Goal: Task Accomplishment & Management: Use online tool/utility

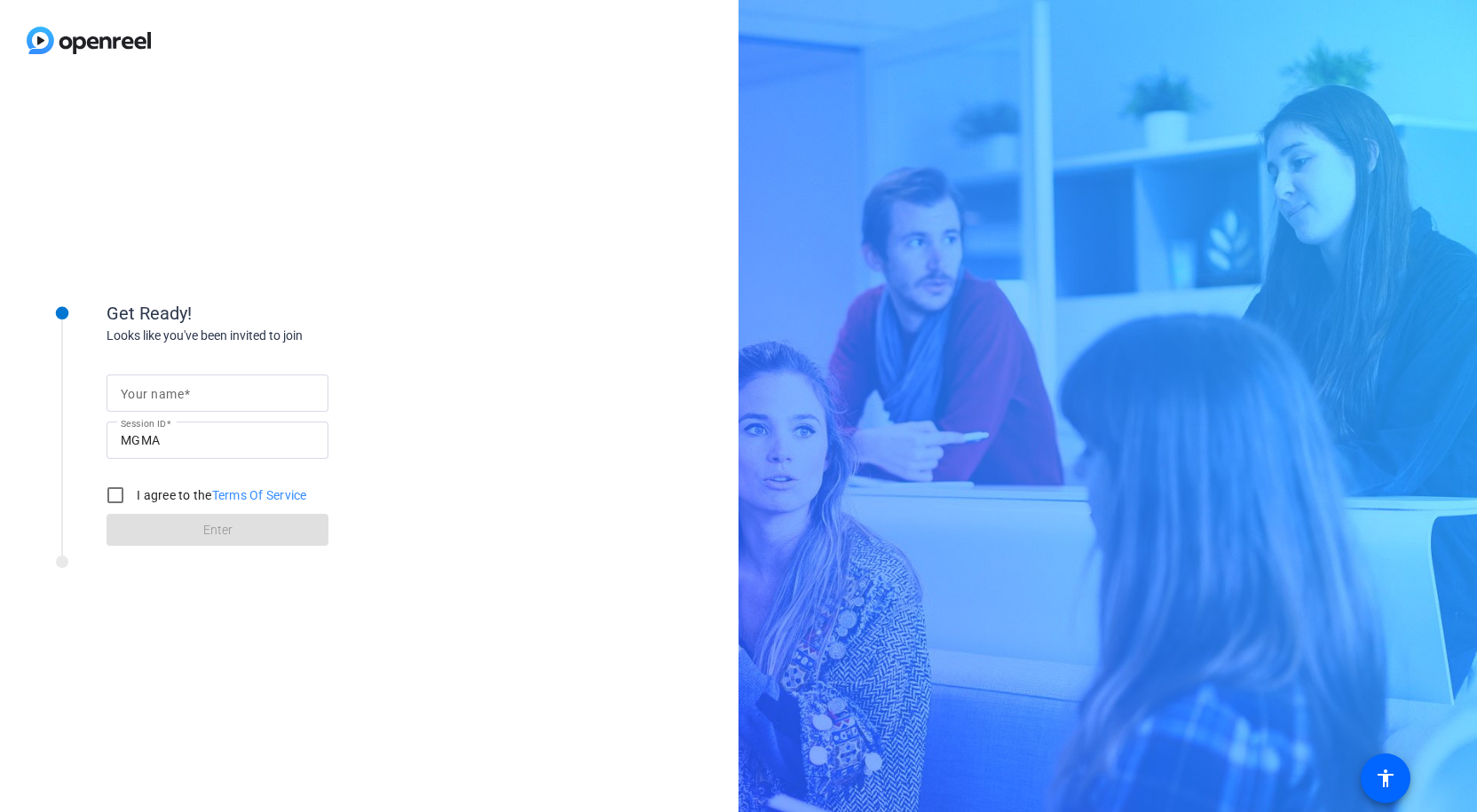
click at [600, 812] on div "Get Ready! Looks like you've been invited to join Your name Session ID MGMA I a…" at bounding box center [369, 447] width 738 height 731
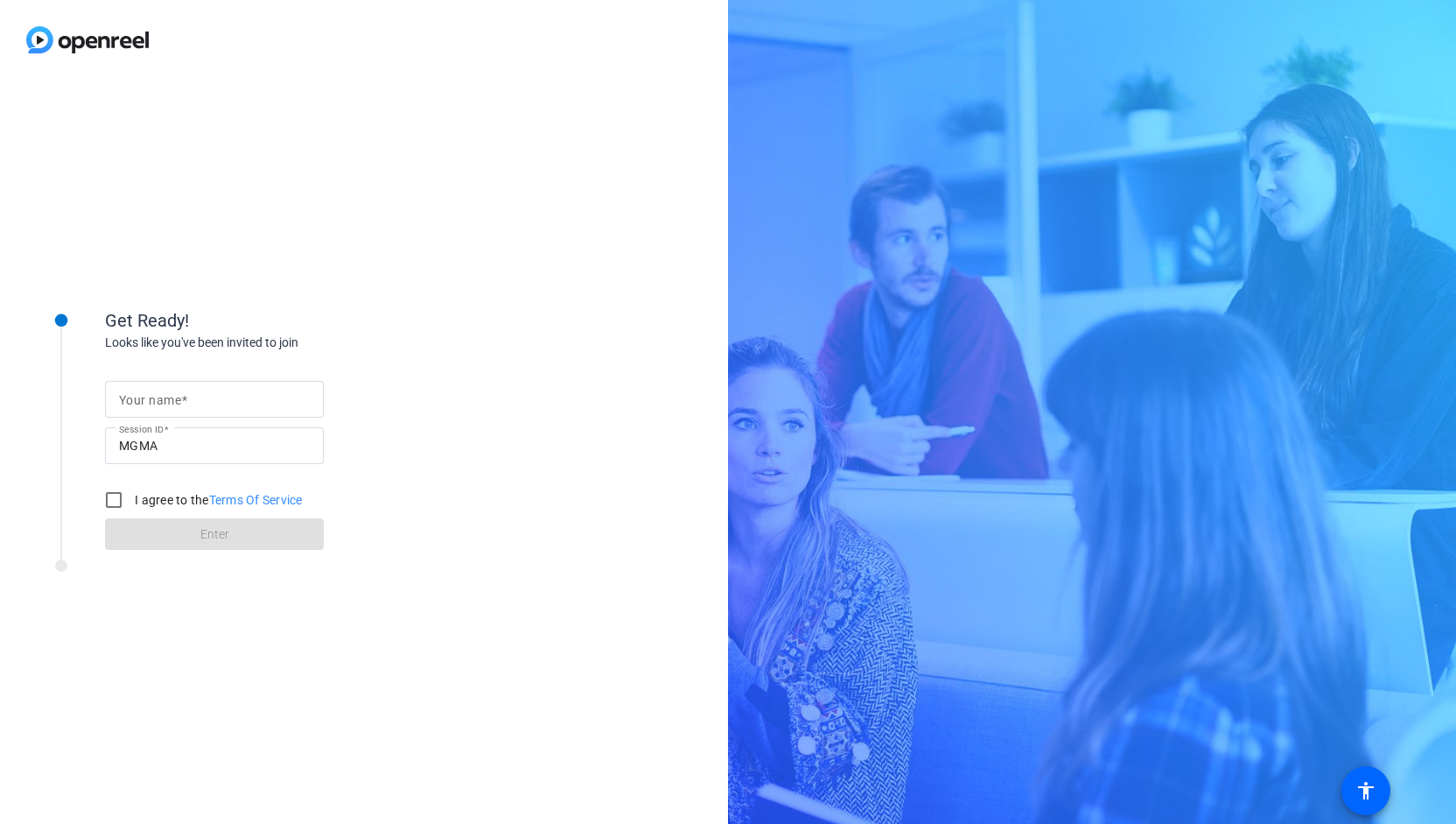
click at [125, 391] on input "Your name" at bounding box center [214, 400] width 191 height 21
click at [147, 398] on input "Your name" at bounding box center [214, 400] width 191 height 21
type input "[PERSON_NAME]"
click at [114, 499] on input "I agree to the Terms Of Service" at bounding box center [113, 499] width 35 height 35
checkbox input "true"
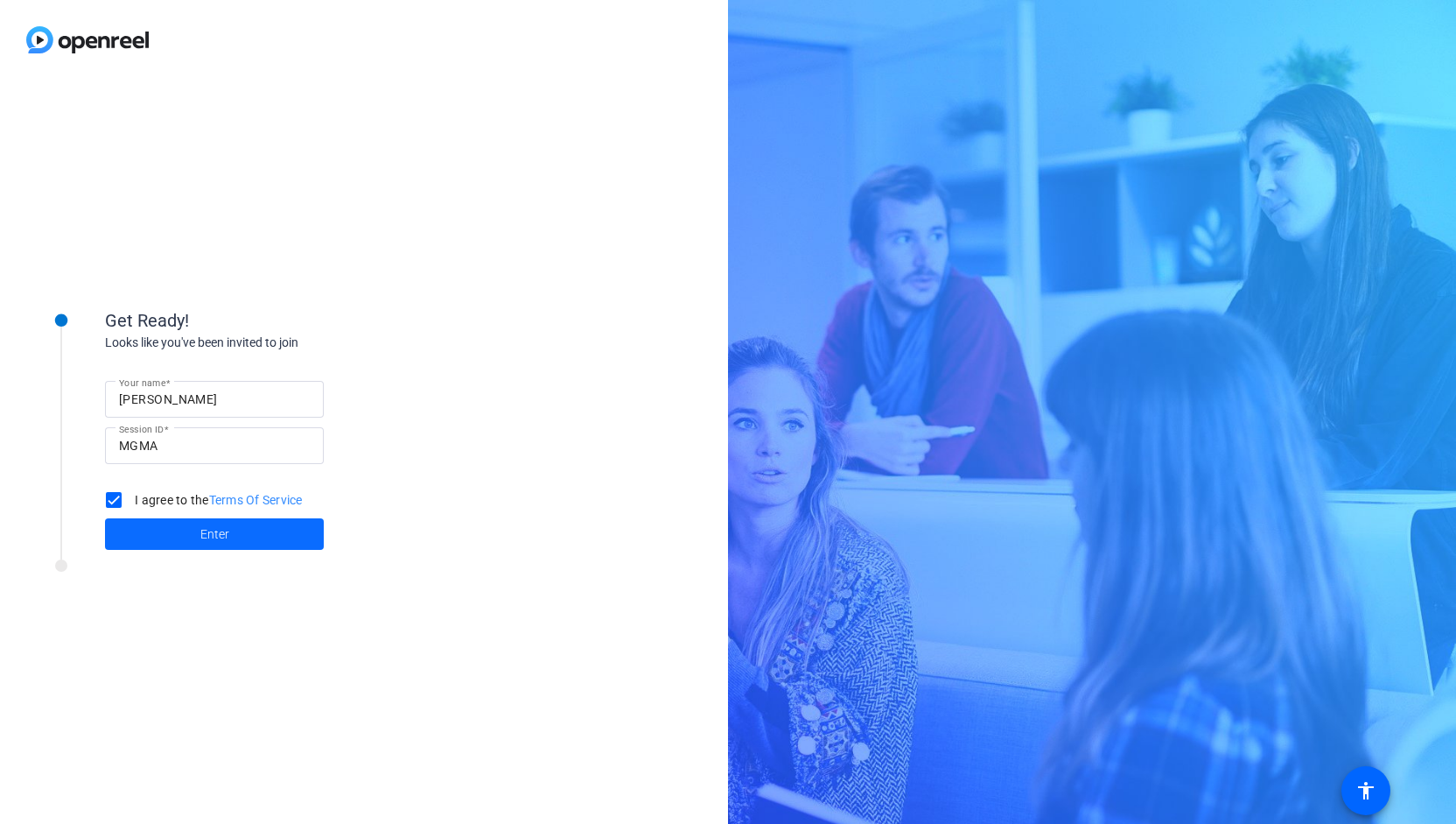
click at [164, 522] on span at bounding box center [214, 534] width 218 height 42
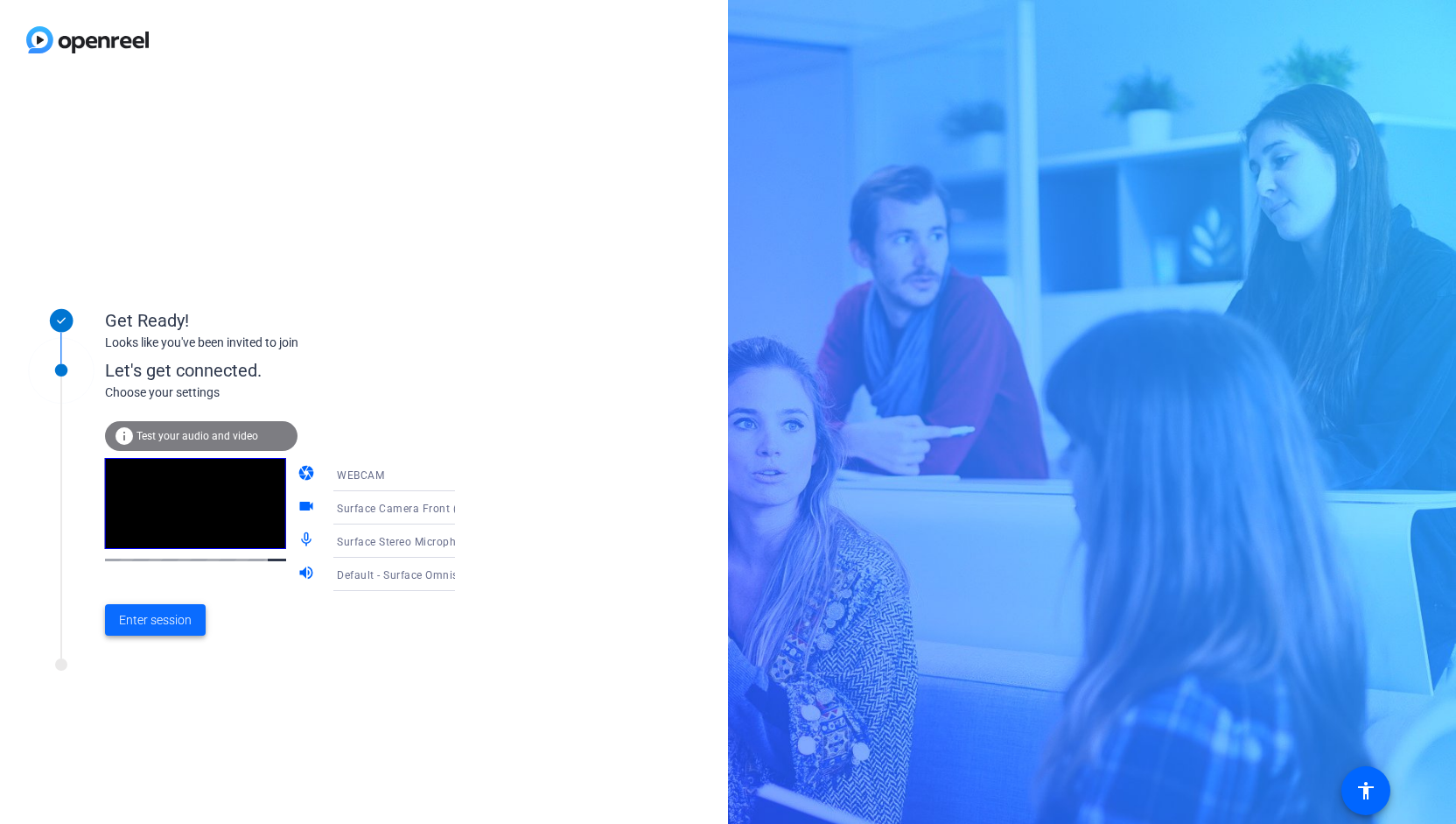
click at [198, 610] on span at bounding box center [154, 619] width 100 height 42
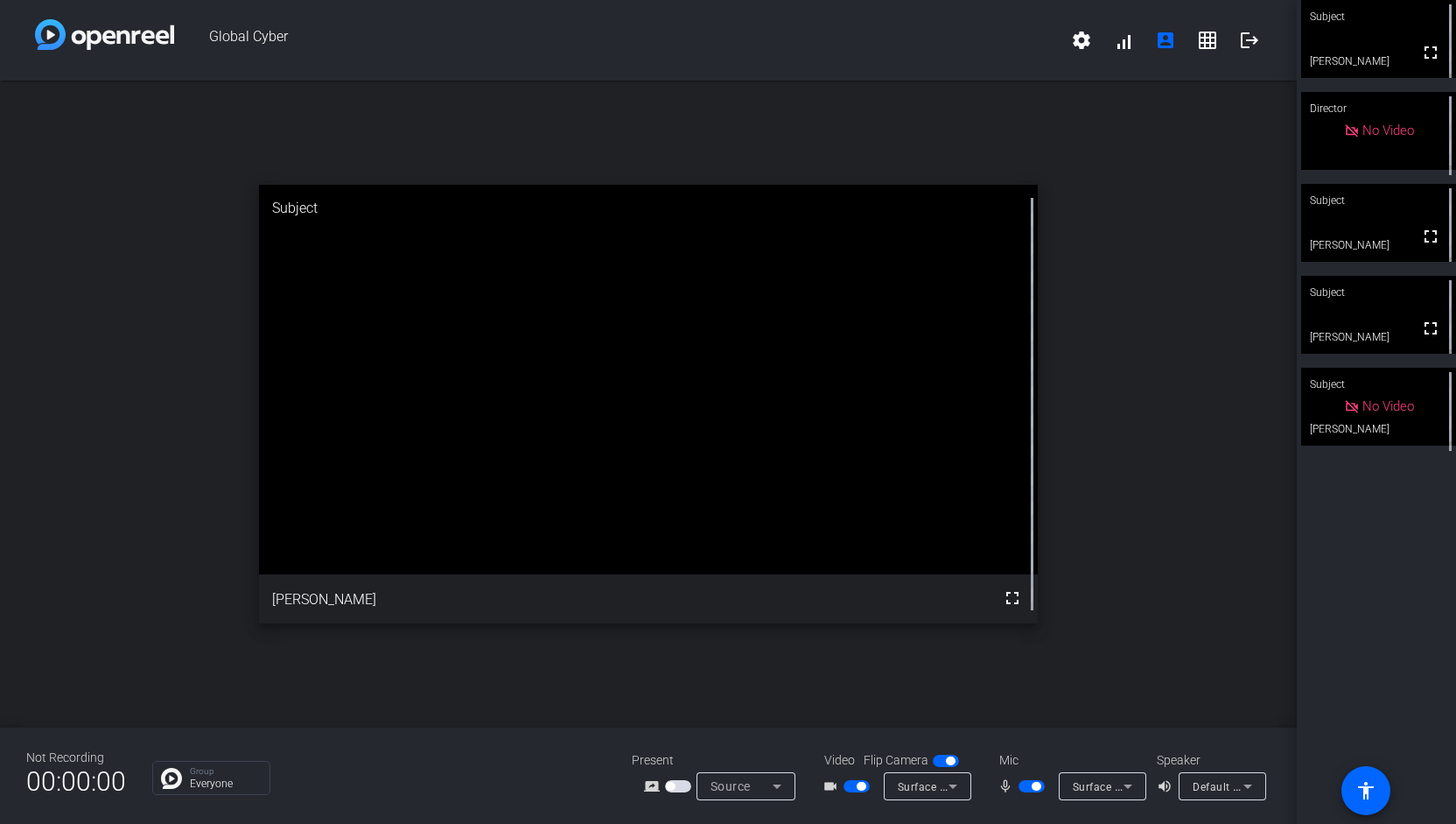
drag, startPoint x: 1360, startPoint y: 20, endPoint x: 1381, endPoint y: 20, distance: 21.0
click at [1381, 20] on div "Subject" at bounding box center [1379, 16] width 154 height 33
click at [943, 761] on span "button" at bounding box center [946, 761] width 27 height 12
click at [858, 791] on span "button" at bounding box center [857, 786] width 27 height 12
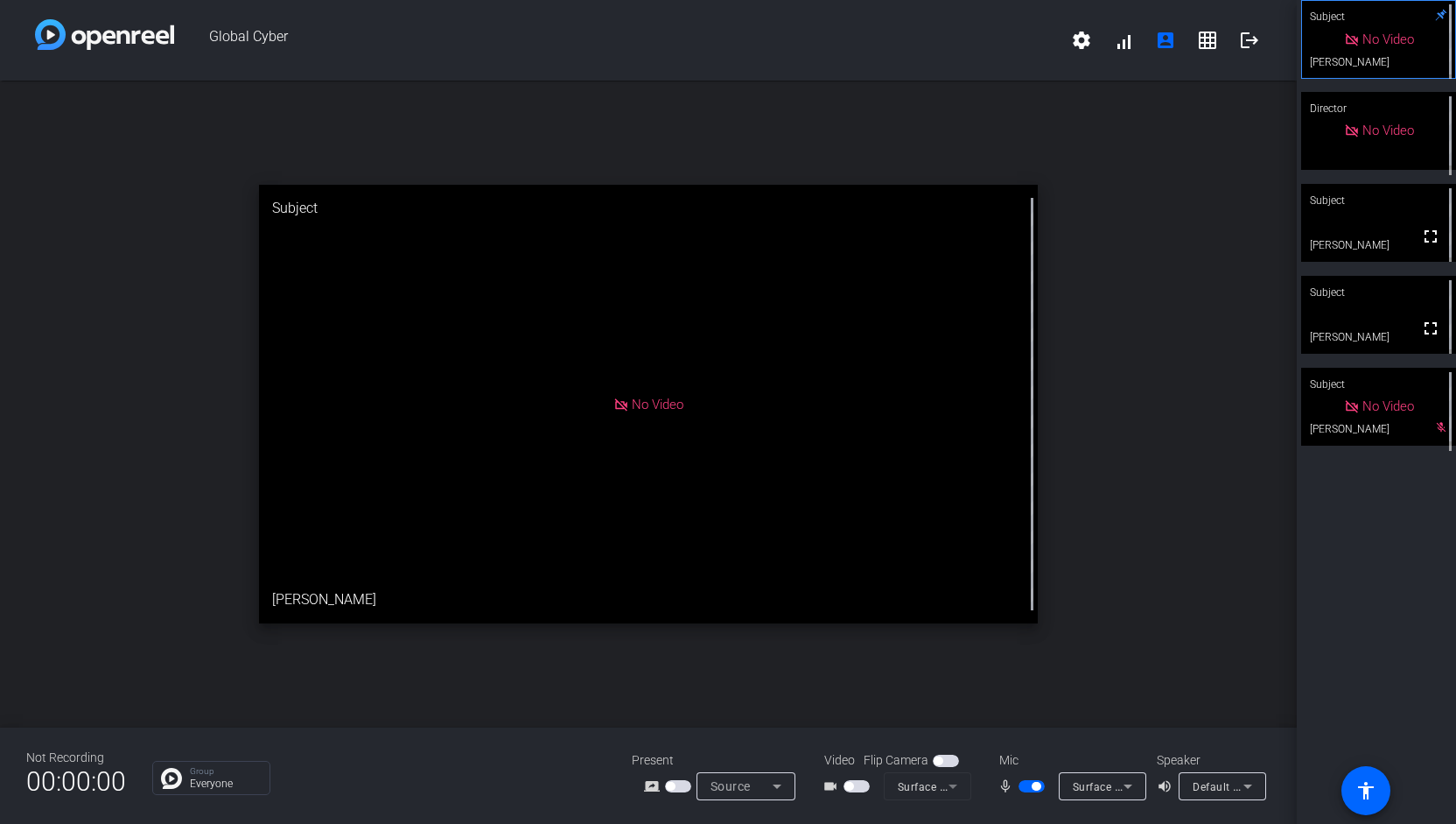
drag, startPoint x: 1027, startPoint y: 788, endPoint x: 974, endPoint y: 739, distance: 72.2
click at [1027, 788] on span "button" at bounding box center [1032, 786] width 27 height 12
click at [1041, 780] on span "button" at bounding box center [1032, 786] width 27 height 12
click at [1024, 789] on span "button" at bounding box center [1032, 786] width 27 height 12
click at [1018, 780] on button "button" at bounding box center [1032, 786] width 27 height 12
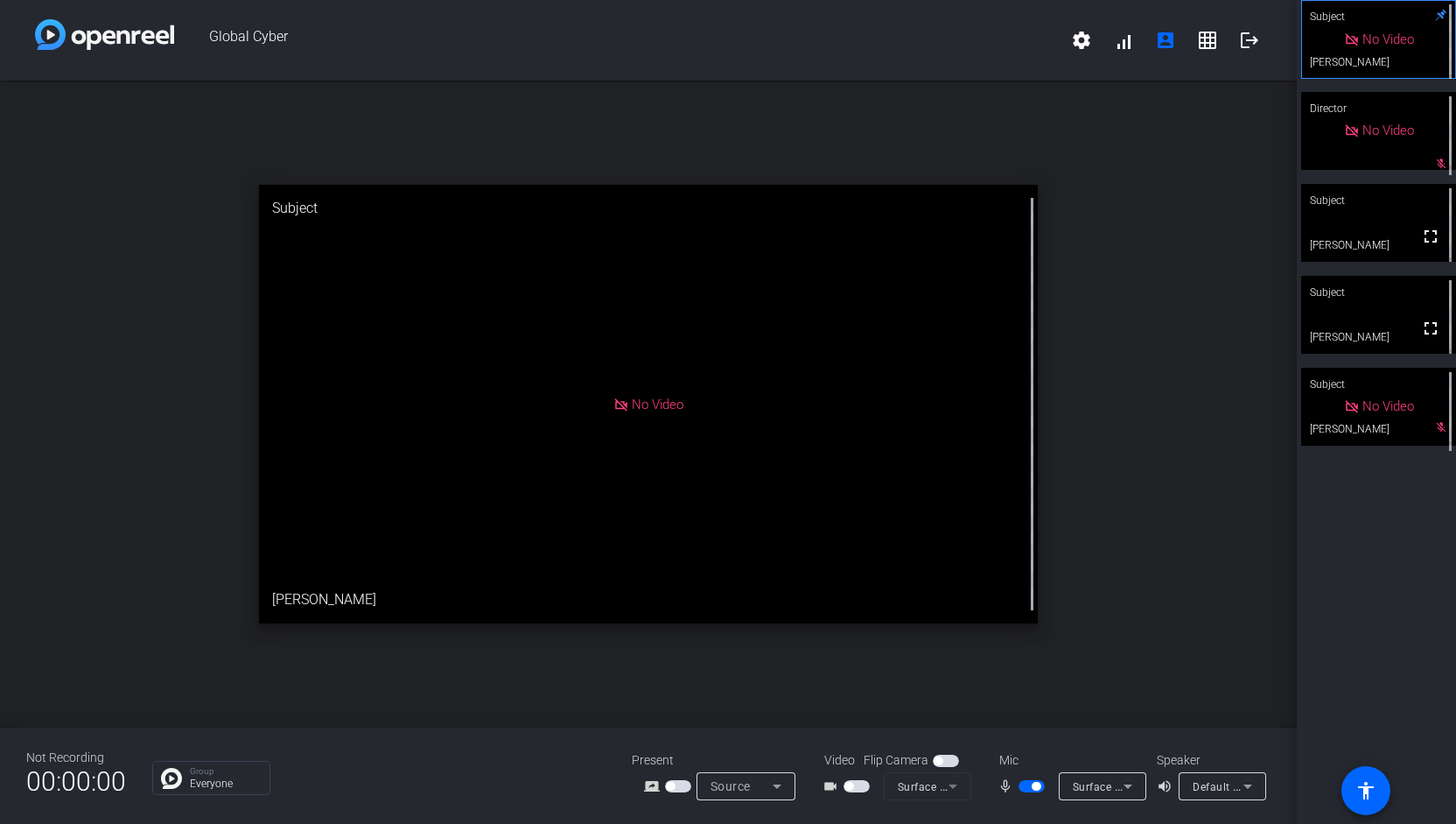
drag, startPoint x: 1030, startPoint y: 782, endPoint x: 983, endPoint y: 717, distance: 80.2
click at [1030, 782] on span "button" at bounding box center [1032, 786] width 27 height 12
